Goal: Task Accomplishment & Management: Use online tool/utility

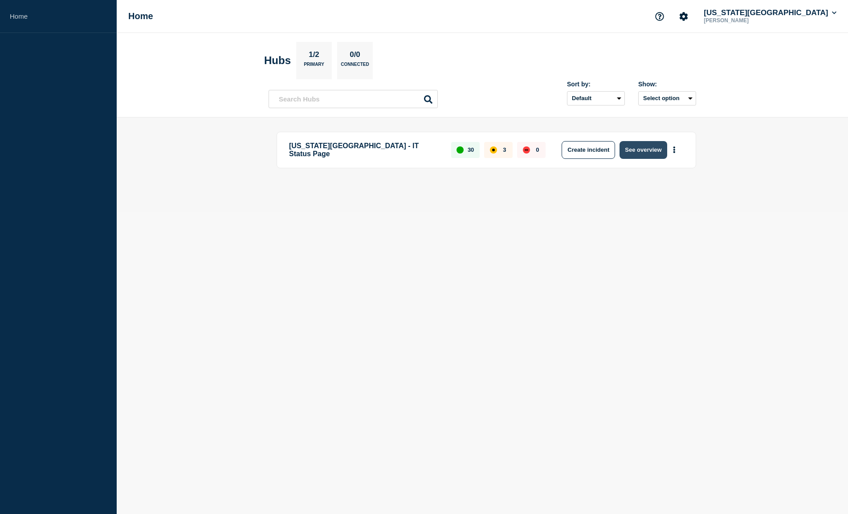
click at [652, 145] on button "See overview" at bounding box center [642, 150] width 47 height 18
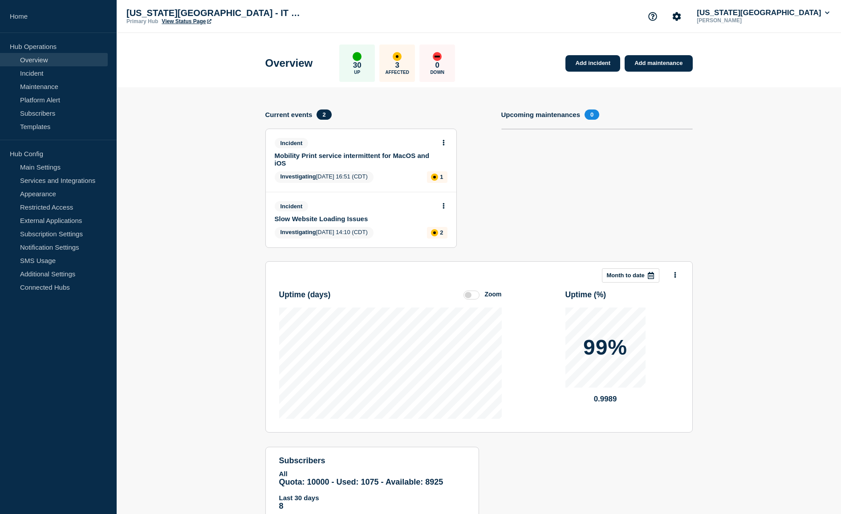
click at [440, 209] on button at bounding box center [444, 207] width 8 height 8
click at [441, 239] on link "Update incident" at bounding box center [443, 239] width 43 height 7
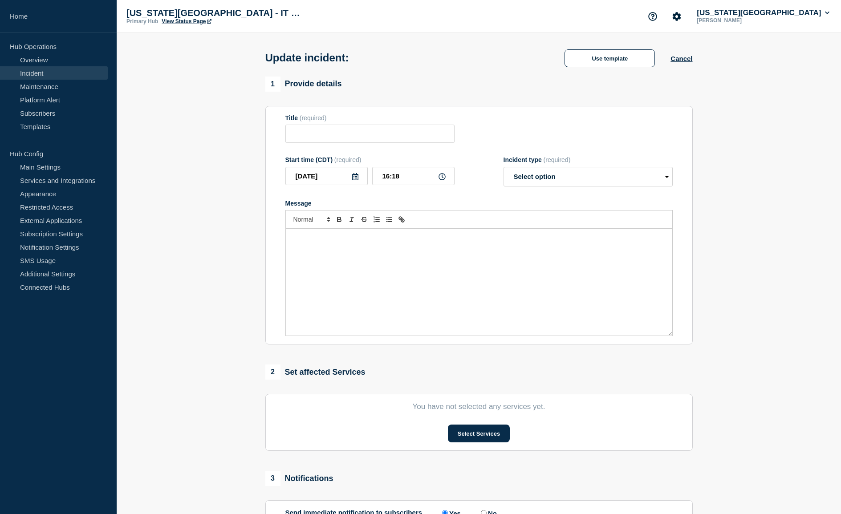
type input "Slow Website Loading Issues"
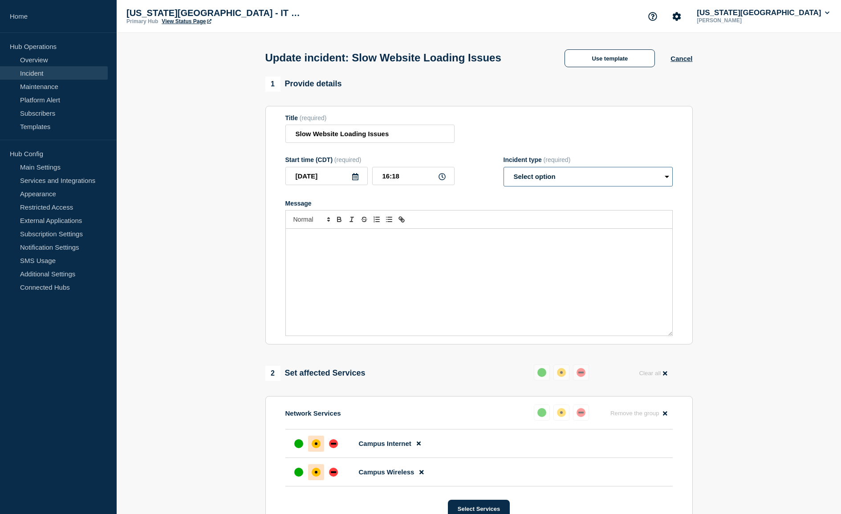
click at [527, 176] on select "Select option Investigating Identified Monitoring Resolved" at bounding box center [588, 177] width 169 height 20
select select "monitoring"
click at [504, 169] on select "Select option Investigating Identified Monitoring Resolved" at bounding box center [588, 177] width 169 height 20
click at [339, 260] on div "Message" at bounding box center [479, 282] width 387 height 107
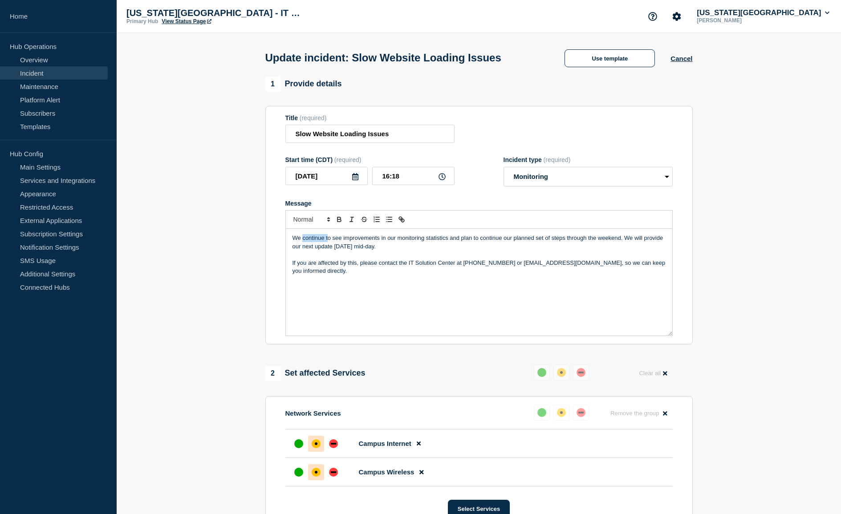
drag, startPoint x: 302, startPoint y: 242, endPoint x: 328, endPoint y: 244, distance: 25.4
click at [328, 244] on p "We continue to see improvements in our monitoring statistics and plan to contin…" at bounding box center [479, 242] width 373 height 16
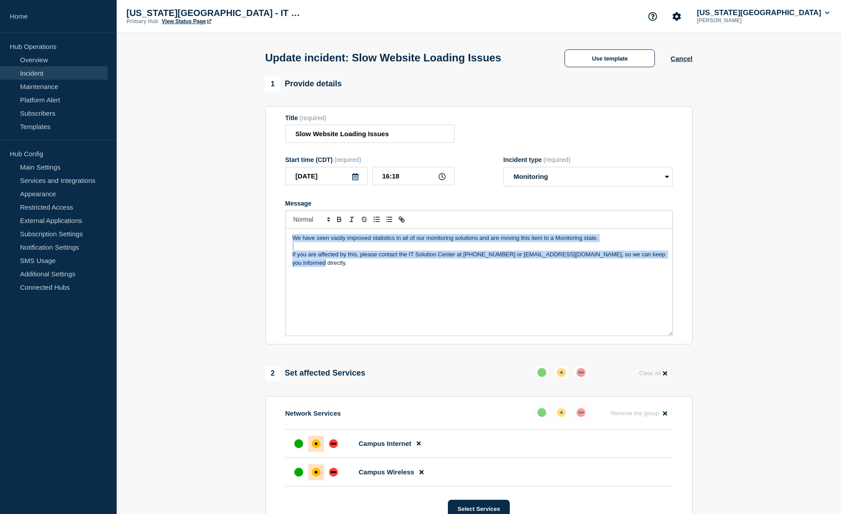
copy div "We have seen vastly improved statistics in all of our monitoring solutions and …"
click at [605, 236] on div "We have seen vastly improved statistics in all of our monitoring solutions and …" at bounding box center [479, 282] width 387 height 107
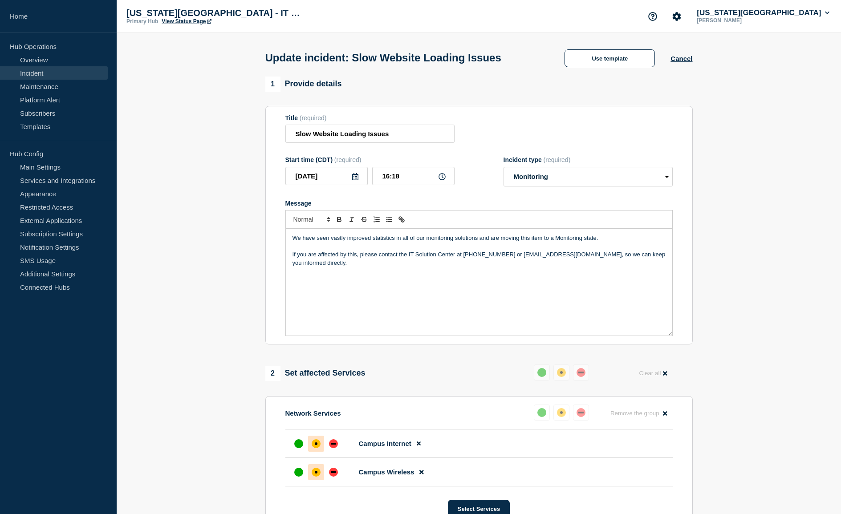
click at [615, 242] on p "We have seen vastly improved statistics in all of our monitoring solutions and …" at bounding box center [479, 238] width 373 height 8
click at [499, 286] on div "We have seen vastly improved statistics in all of our monitoring solutions and …" at bounding box center [479, 282] width 387 height 107
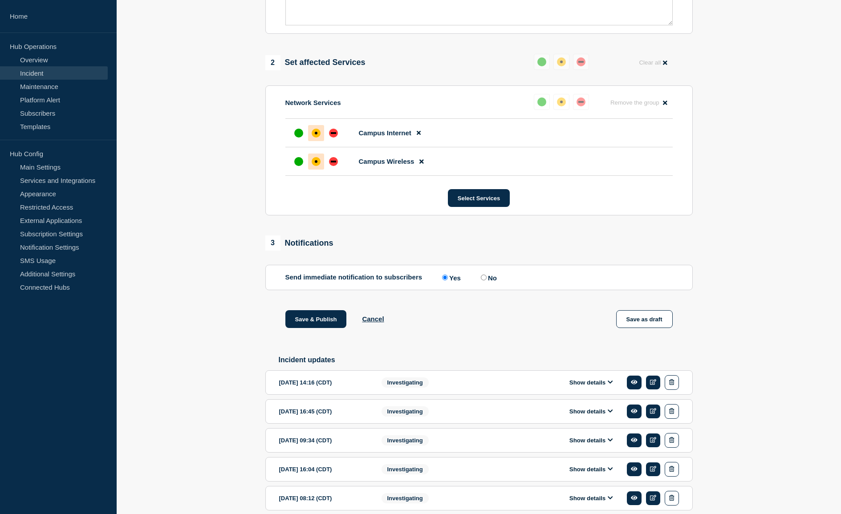
scroll to position [312, 0]
click at [305, 315] on button "Save & Publish" at bounding box center [315, 318] width 61 height 18
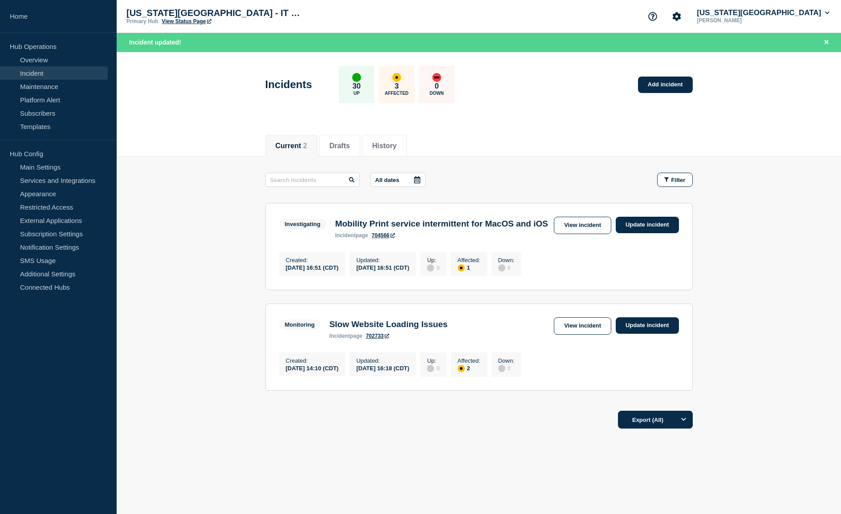
click at [776, 330] on main "All dates Filter Investigating 1 Affected Mobility Print service intermittent f…" at bounding box center [479, 281] width 725 height 248
